Goal: Check status: Check status

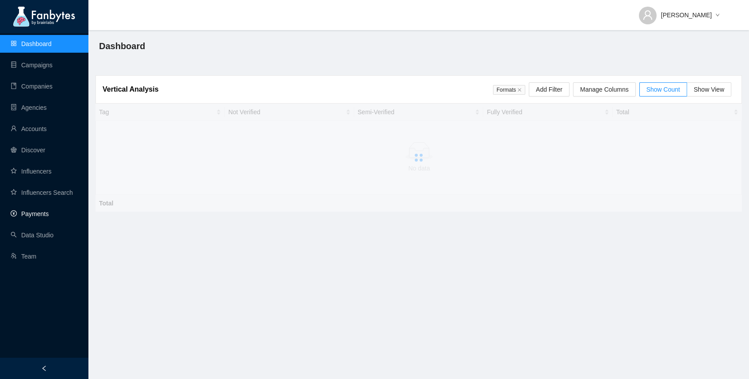
click at [42, 211] on link "Payments" at bounding box center [30, 213] width 38 height 7
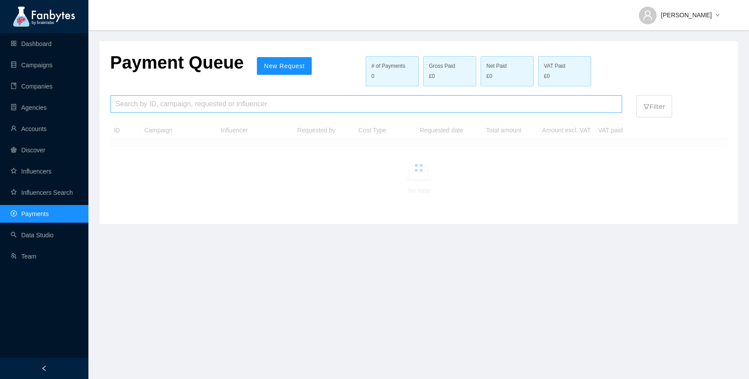
click at [195, 102] on input "search" at bounding box center [365, 104] width 501 height 17
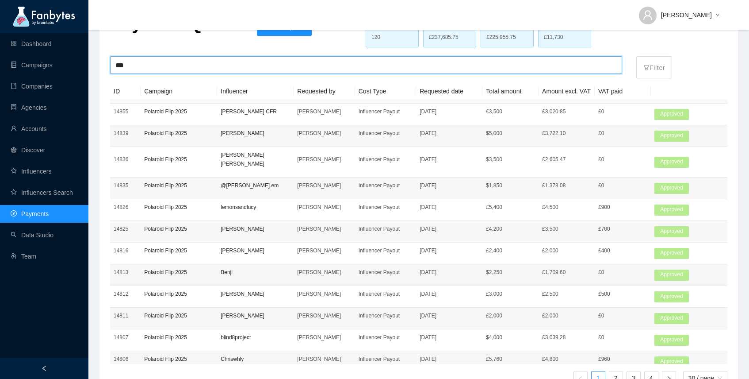
scroll to position [84, 0]
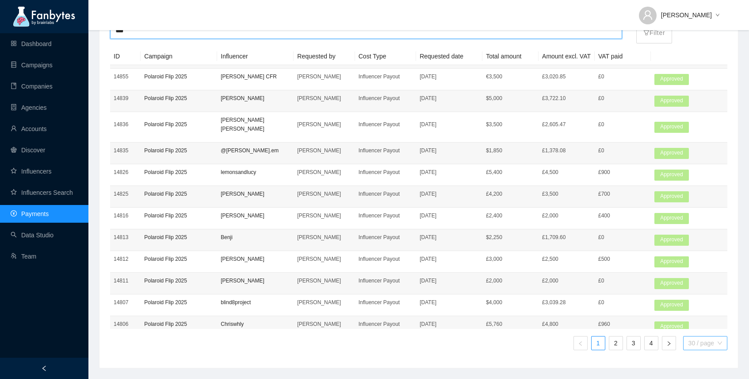
click at [706, 346] on span "30 / page" at bounding box center [705, 342] width 34 height 13
click at [698, 307] on div "50 / page" at bounding box center [705, 311] width 35 height 10
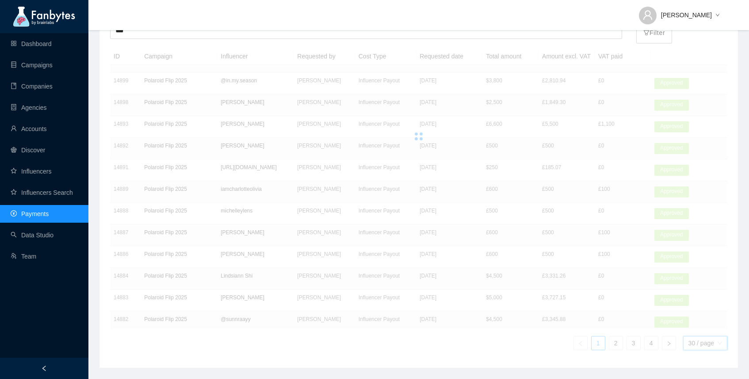
scroll to position [0, 0]
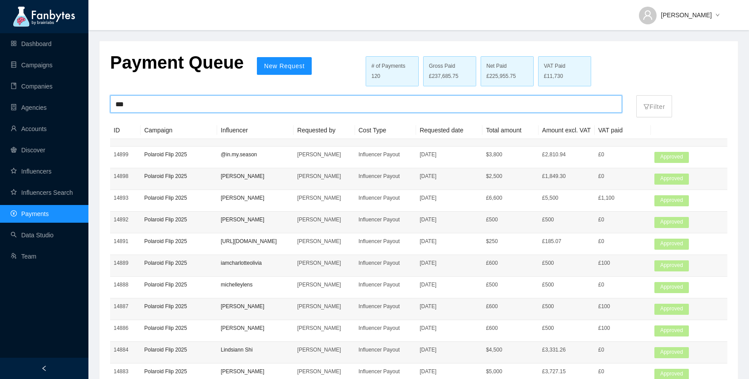
click at [245, 111] on input "***" at bounding box center [365, 104] width 501 height 17
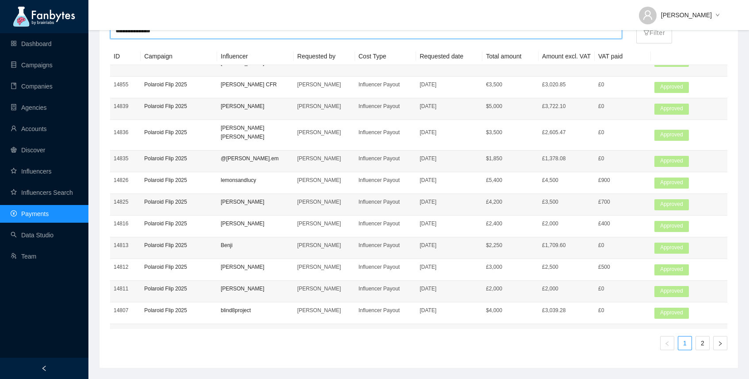
scroll to position [82, 0]
type input "**********"
click at [705, 349] on link "2" at bounding box center [702, 342] width 13 height 13
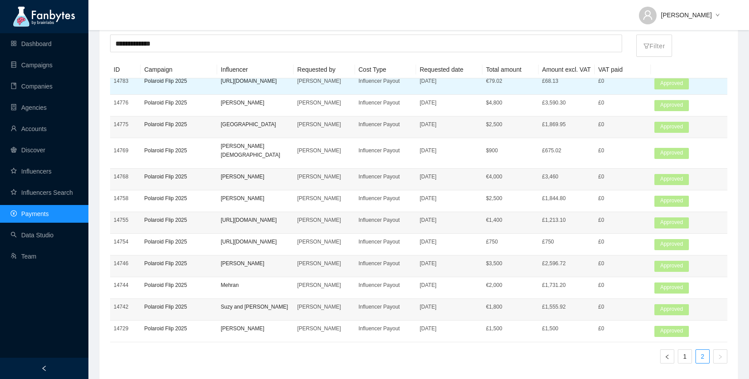
scroll to position [84, 0]
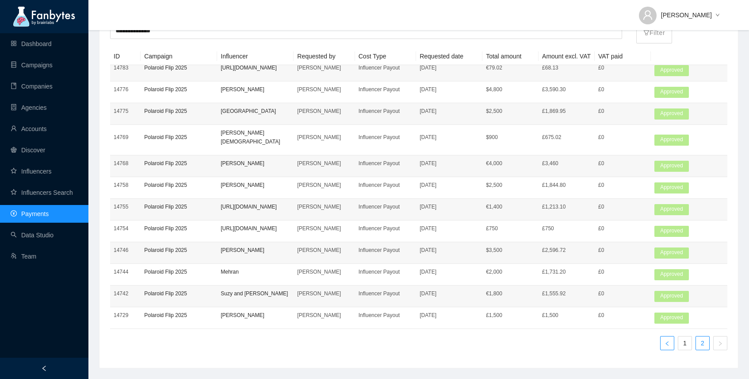
click at [669, 346] on button "button" at bounding box center [667, 343] width 14 height 14
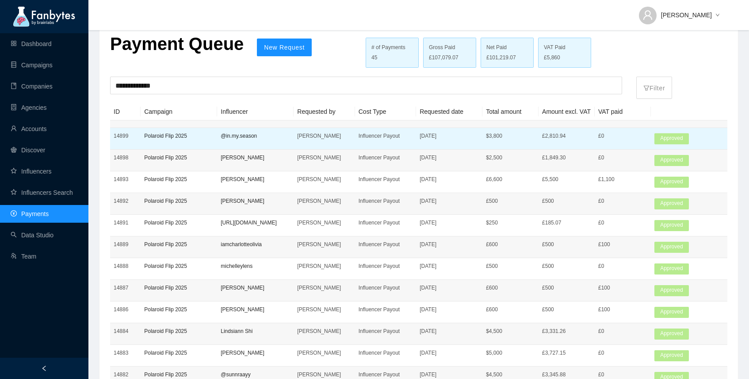
scroll to position [0, 0]
